Goal: Communication & Community: Answer question/provide support

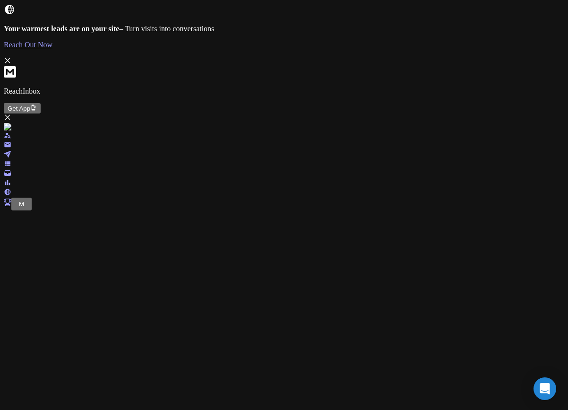
click at [12, 166] on div at bounding box center [284, 164] width 560 height 9
click at [11, 177] on icon at bounding box center [8, 173] width 8 height 8
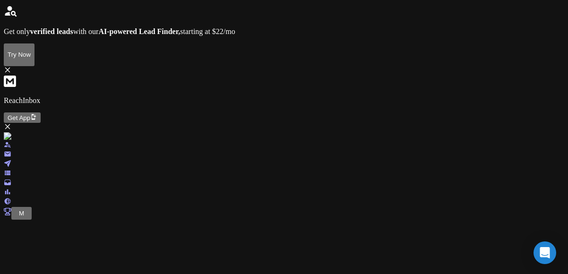
scroll to position [176, 0]
click at [11, 183] on icon at bounding box center [7, 183] width 7 height 6
drag, startPoint x: 260, startPoint y: 198, endPoint x: 270, endPoint y: 196, distance: 10.0
